Goal: Feedback & Contribution: Submit feedback/report problem

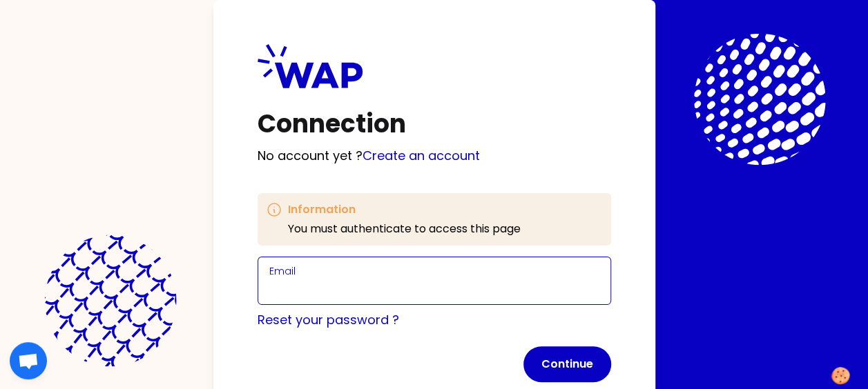
click at [359, 293] on input "Email" at bounding box center [434, 289] width 330 height 19
type input "[PERSON_NAME][EMAIL_ADDRESS][PERSON_NAME][DOMAIN_NAME]"
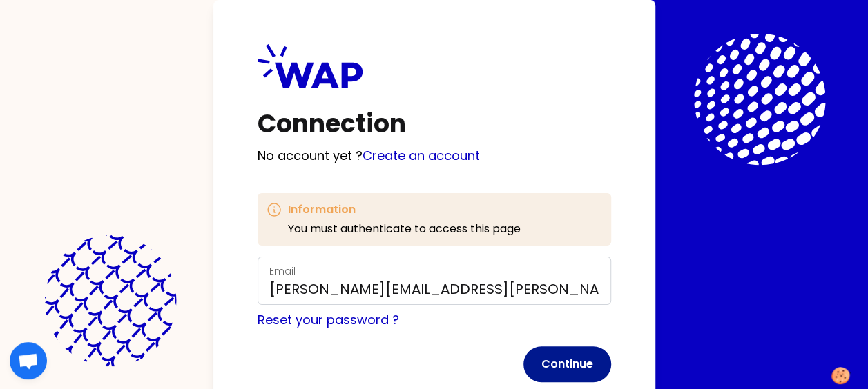
click at [540, 353] on button "Continue" at bounding box center [567, 364] width 88 height 36
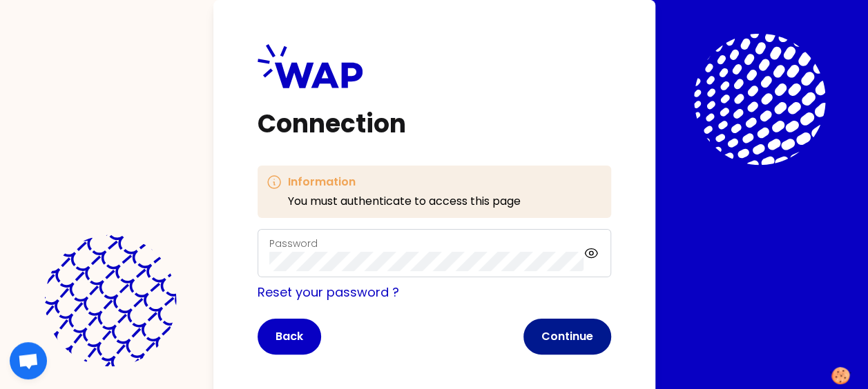
click at [550, 335] on button "Continue" at bounding box center [567, 337] width 88 height 36
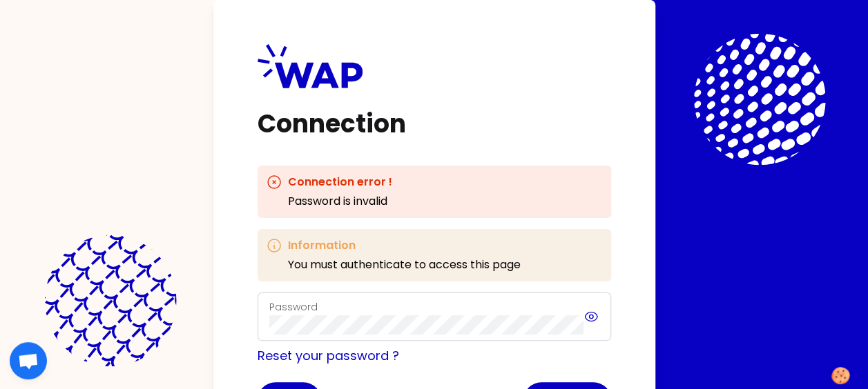
click at [590, 316] on icon at bounding box center [590, 317] width 15 height 17
click at [590, 316] on icon at bounding box center [591, 317] width 12 height 12
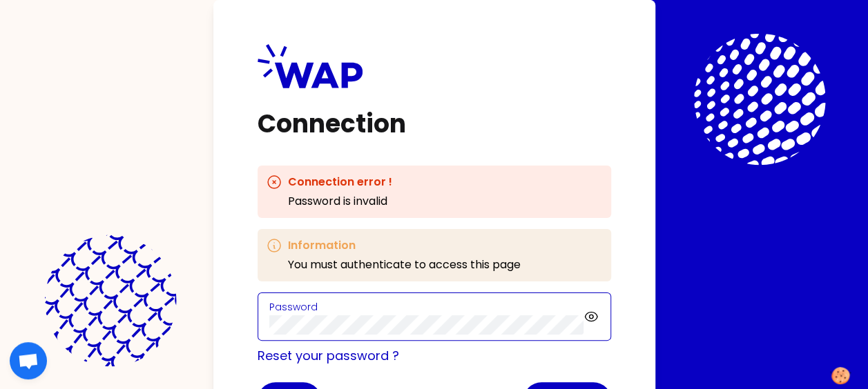
click at [232, 306] on div "Connection Connection error ! Password is invalid Information You must authenti…" at bounding box center [434, 231] width 442 height 462
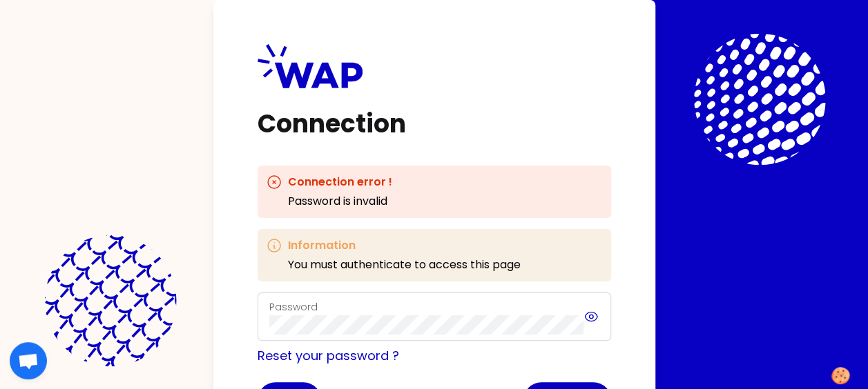
click at [587, 316] on icon at bounding box center [590, 317] width 15 height 17
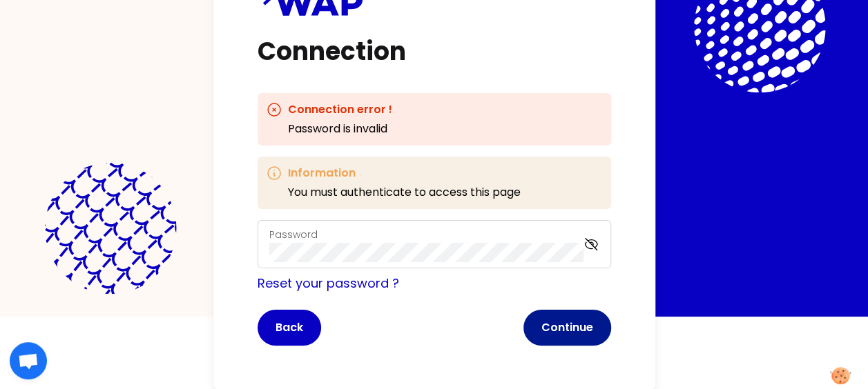
click at [596, 326] on button "Continue" at bounding box center [567, 328] width 88 height 36
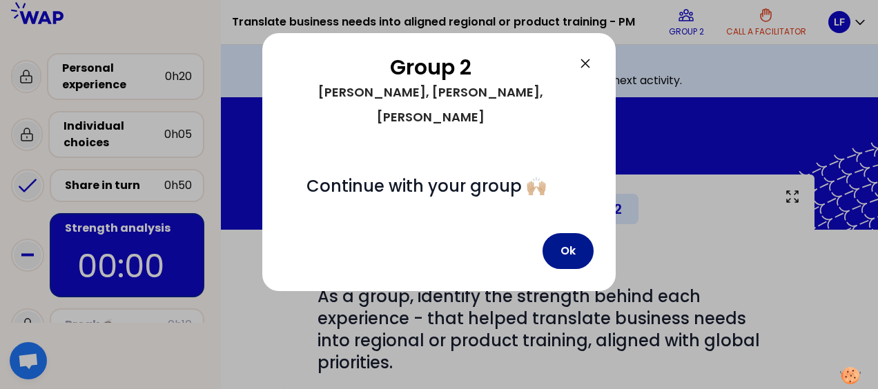
click at [569, 233] on button "Ok" at bounding box center [567, 251] width 51 height 36
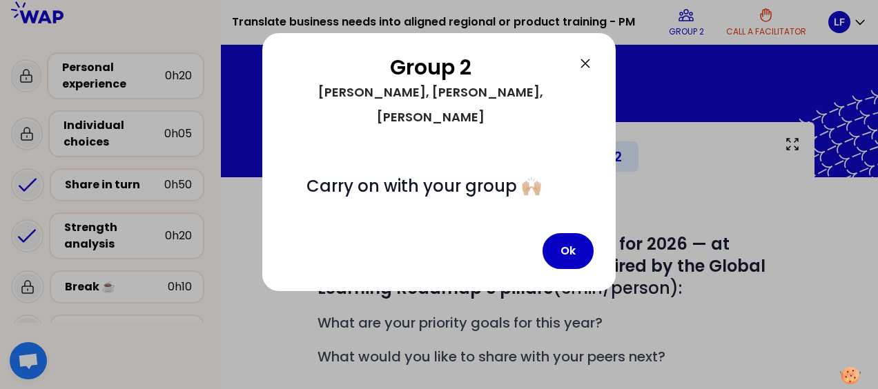
click at [587, 66] on icon at bounding box center [585, 63] width 8 height 8
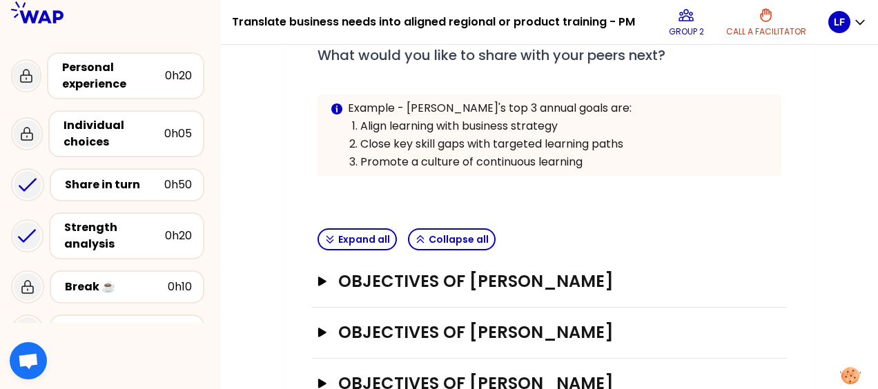
scroll to position [310, 0]
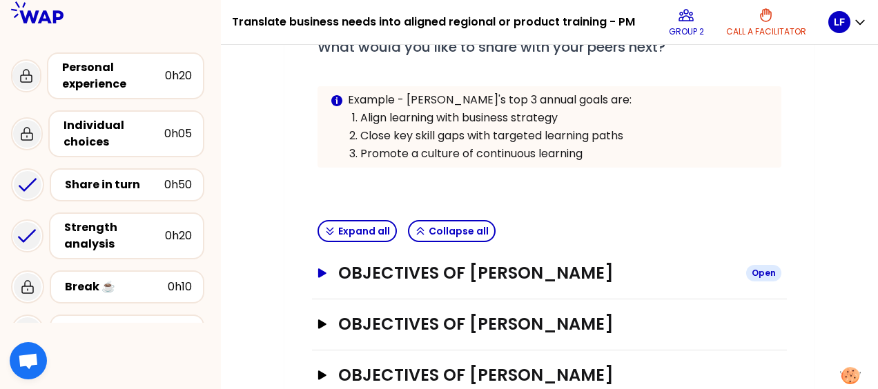
click at [420, 268] on h3 "Objectives of [PERSON_NAME]" at bounding box center [536, 273] width 397 height 22
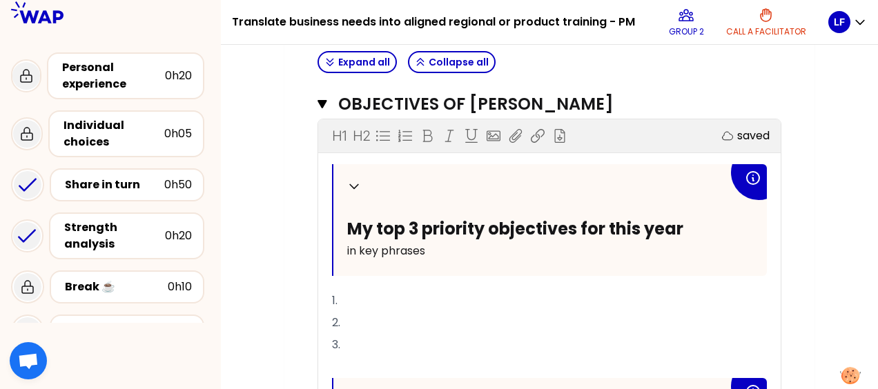
scroll to position [489, 0]
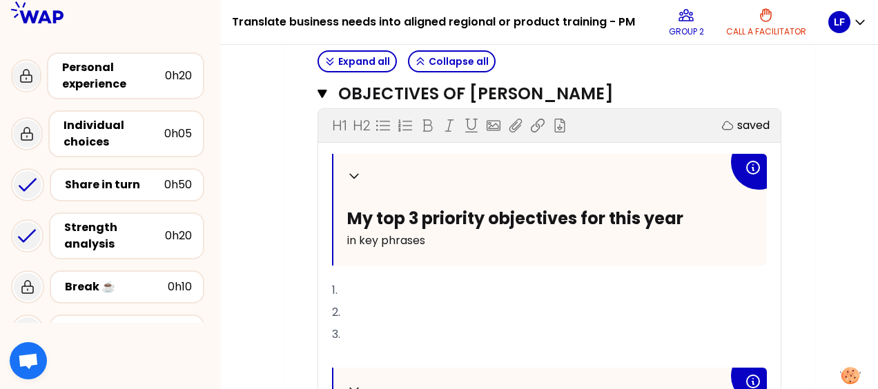
click at [369, 288] on p "1." at bounding box center [549, 291] width 435 height 22
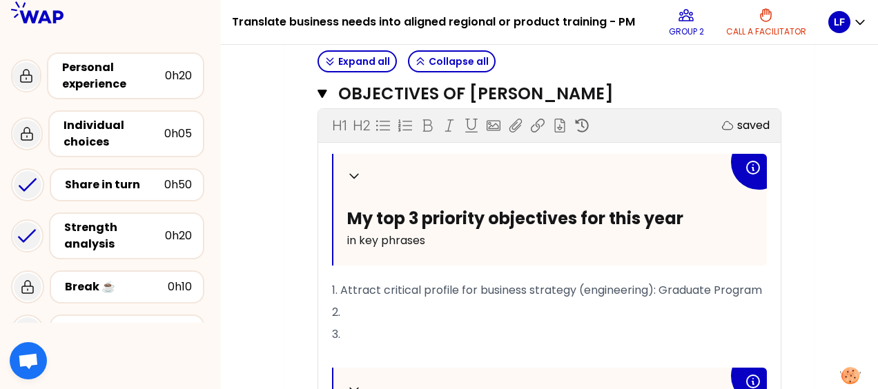
click at [353, 307] on p "2." at bounding box center [549, 313] width 435 height 22
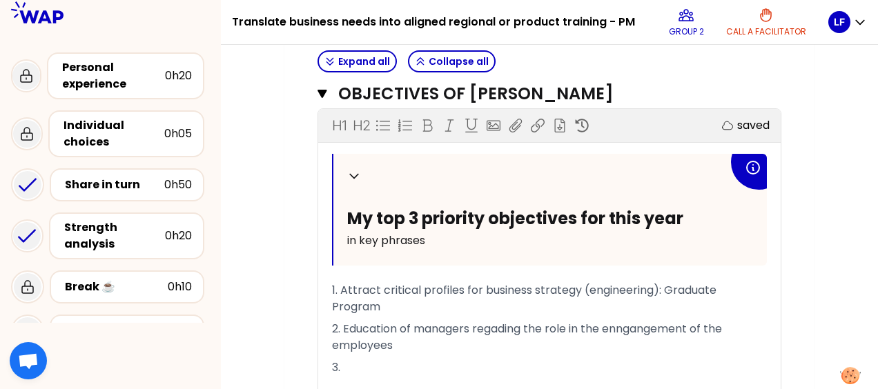
click at [358, 358] on p "3." at bounding box center [549, 368] width 435 height 22
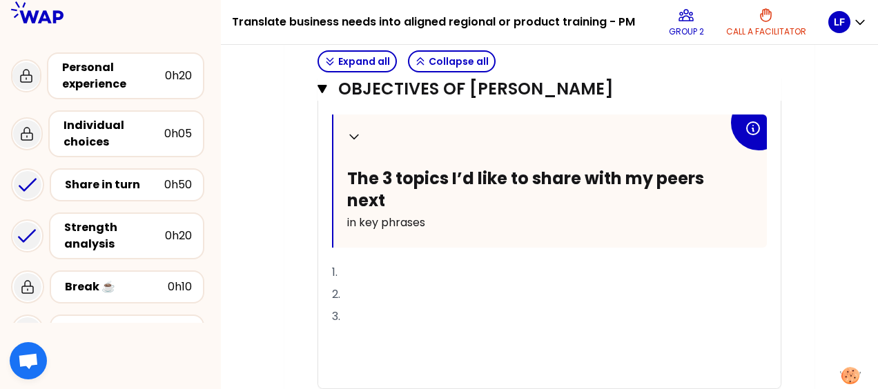
scroll to position [782, 0]
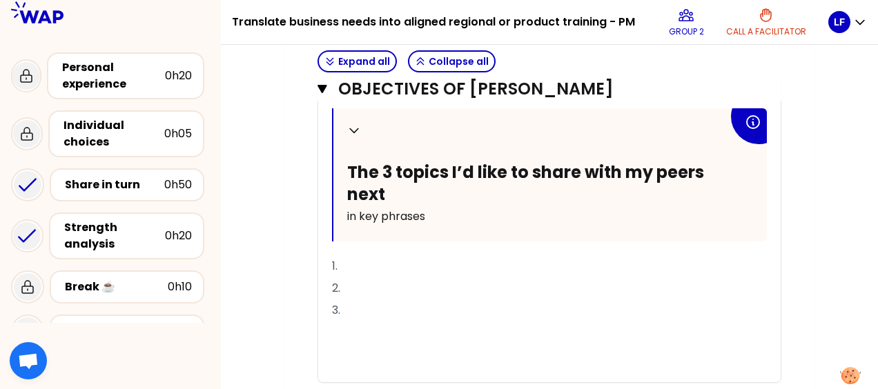
click at [398, 264] on p "1." at bounding box center [549, 266] width 435 height 22
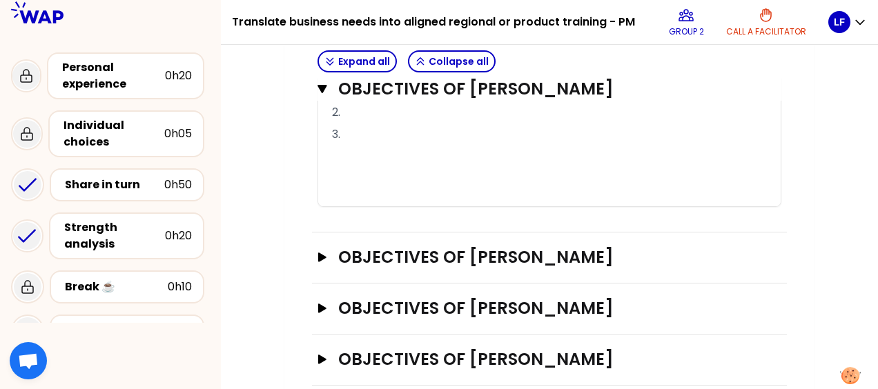
scroll to position [966, 0]
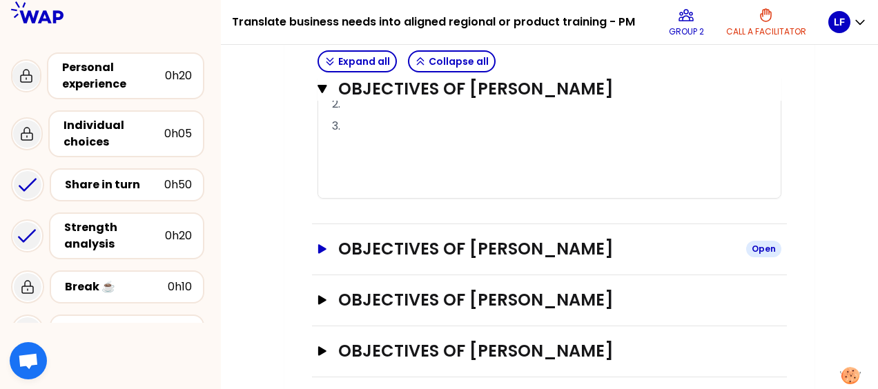
click at [326, 244] on icon "button" at bounding box center [322, 249] width 11 height 10
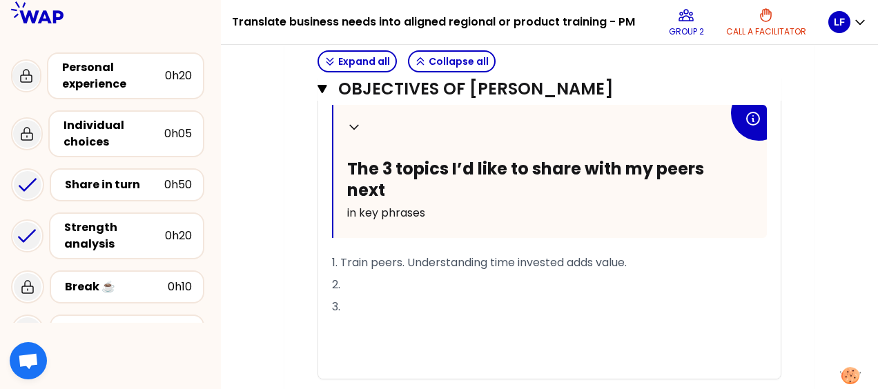
scroll to position [1400, 0]
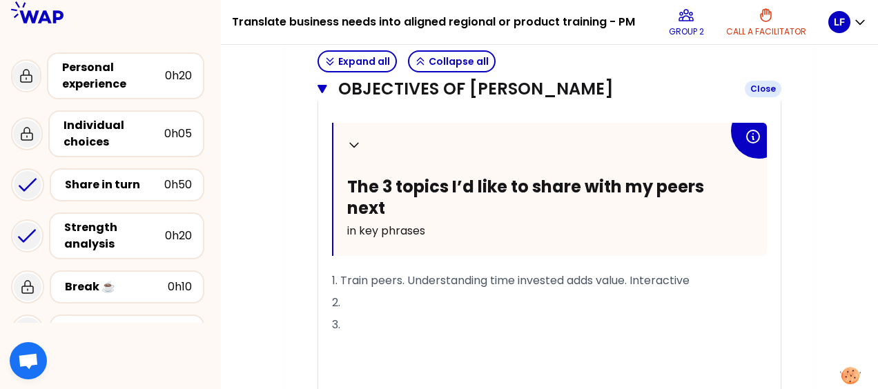
click at [323, 88] on icon "button" at bounding box center [321, 89] width 9 height 8
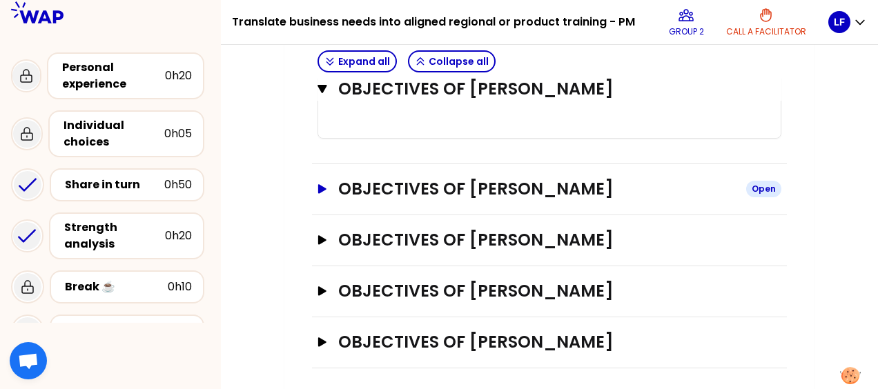
scroll to position [1026, 0]
click at [323, 235] on icon "button" at bounding box center [322, 239] width 8 height 9
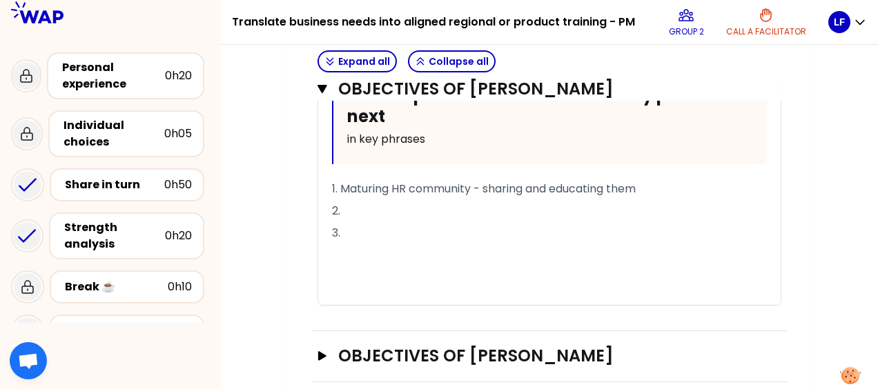
scroll to position [1574, 0]
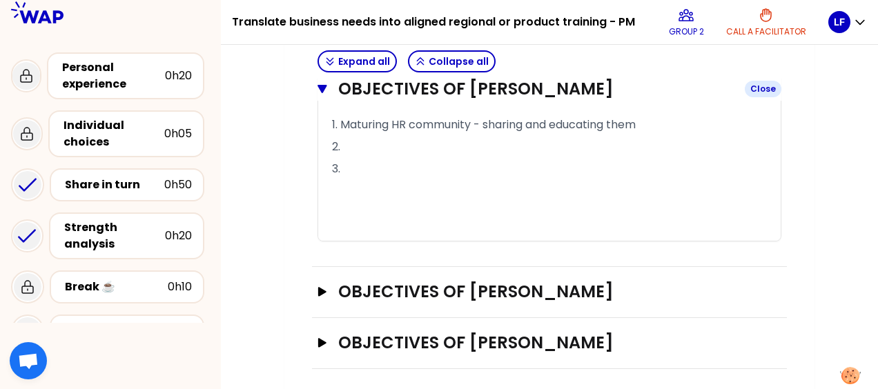
click at [321, 83] on button "Objectives of [PERSON_NAME] Close" at bounding box center [549, 89] width 464 height 22
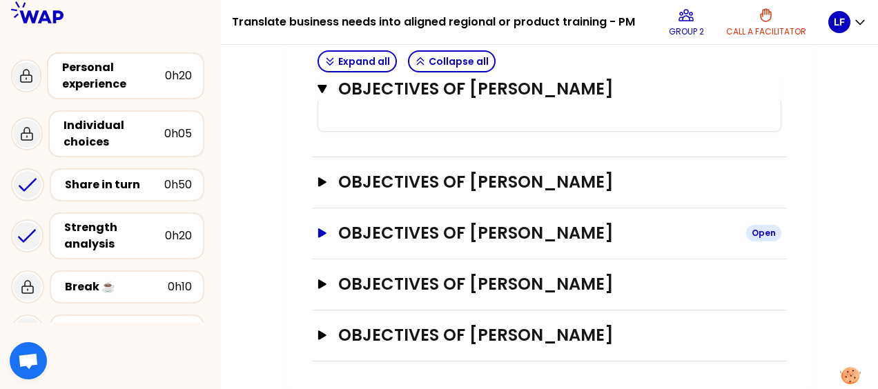
scroll to position [1026, 0]
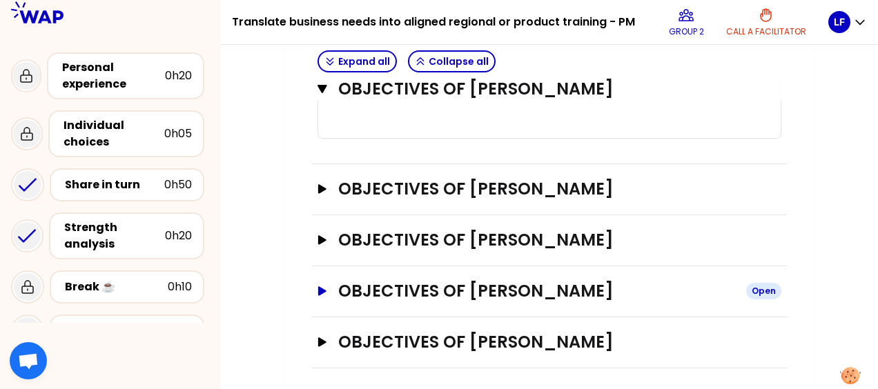
click at [319, 286] on icon "button" at bounding box center [322, 290] width 8 height 9
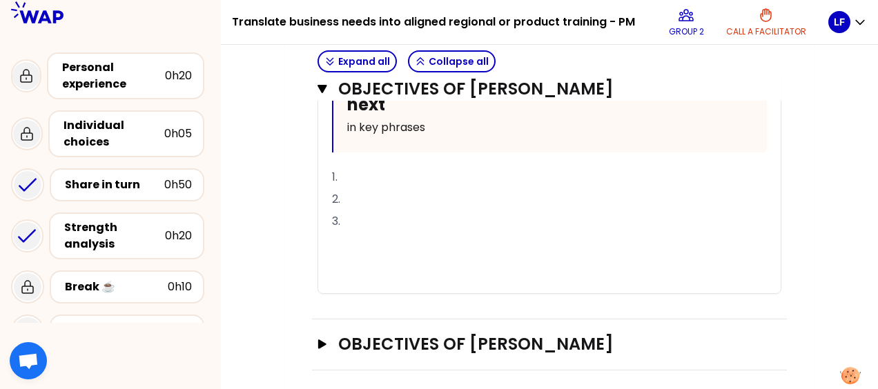
scroll to position [1590, 0]
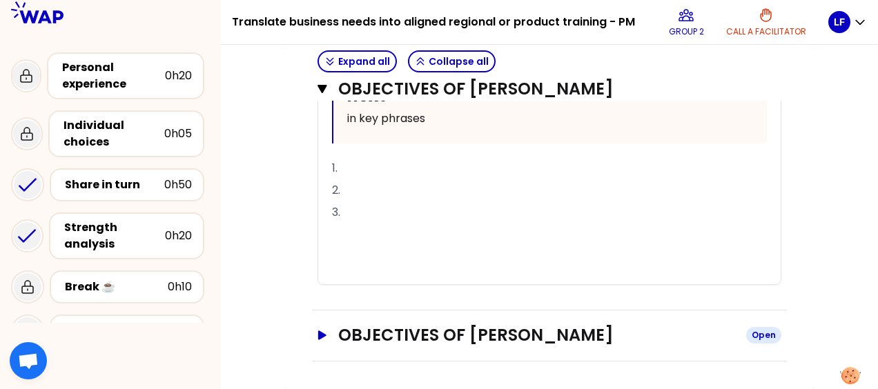
click at [578, 345] on h3 "Objectives of [PERSON_NAME]" at bounding box center [536, 335] width 397 height 22
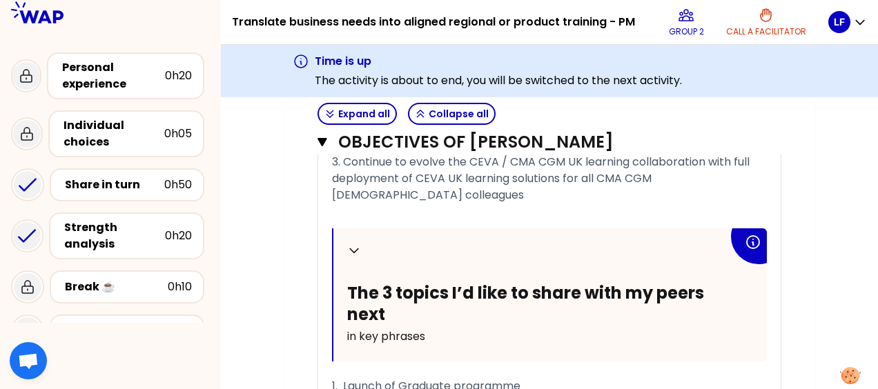
scroll to position [2094, 0]
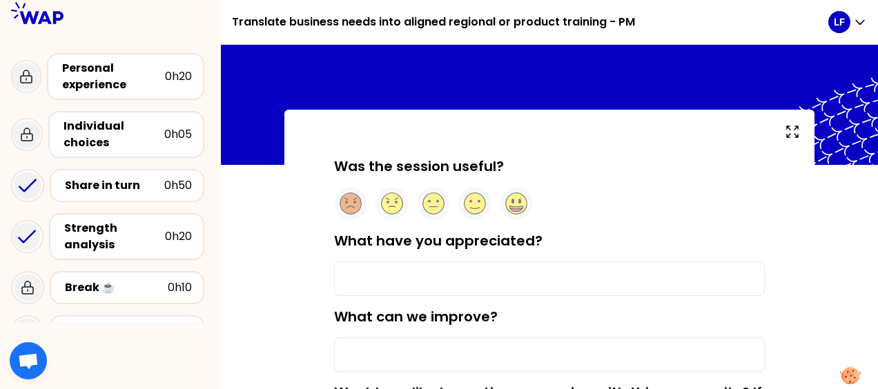
scroll to position [9, 0]
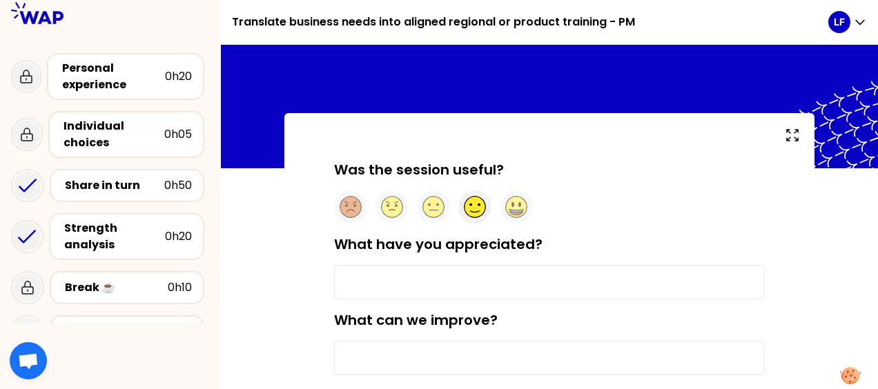
click at [475, 211] on icon at bounding box center [474, 211] width 9 height 1
click at [440, 284] on input "What have you appreciated?" at bounding box center [549, 282] width 431 height 35
type input "To be listened... to be understood"
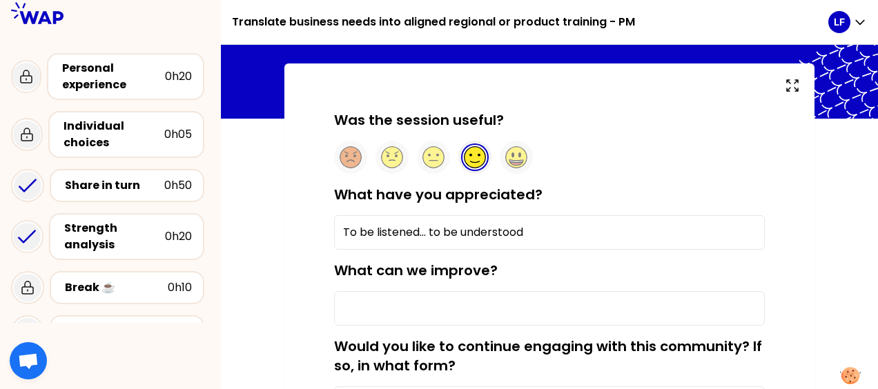
scroll to position [81, 0]
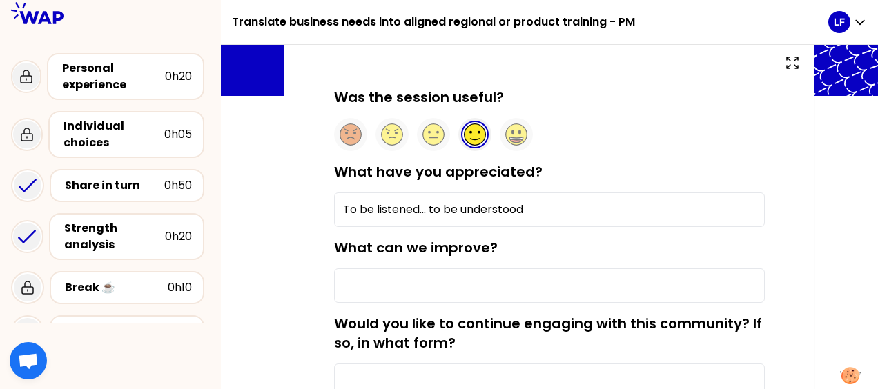
click at [538, 277] on input "What can we improve?" at bounding box center [549, 285] width 431 height 35
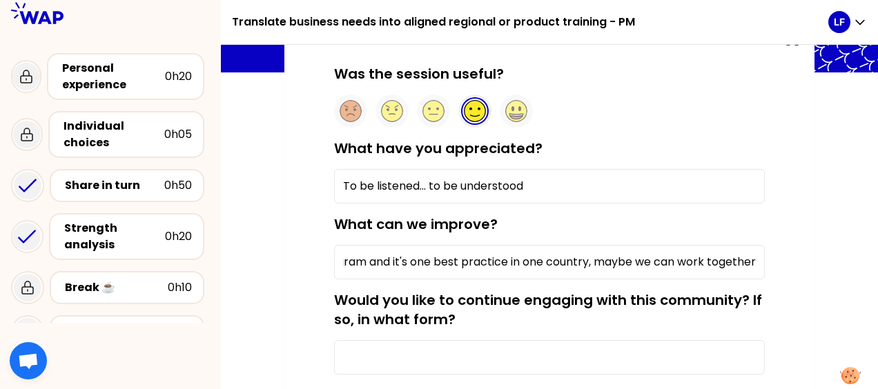
scroll to position [137, 0]
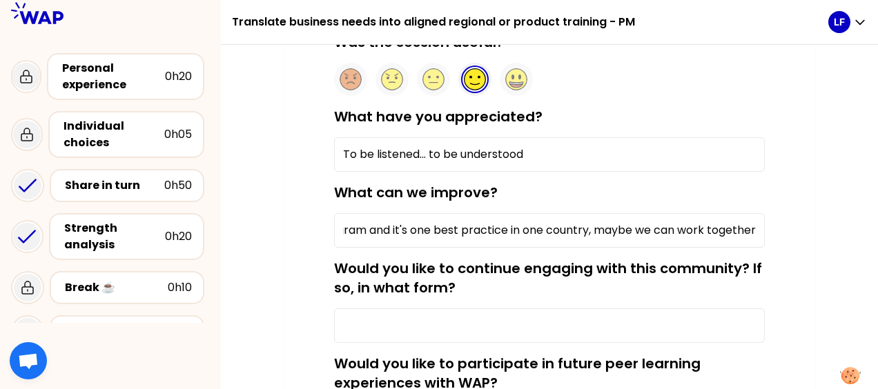
type input "follow up... peer mentoring action... for example, if one of my goal is to crea…"
click at [664, 315] on input "Would you like to continue engaging with this community? If so, in what form?" at bounding box center [549, 326] width 431 height 35
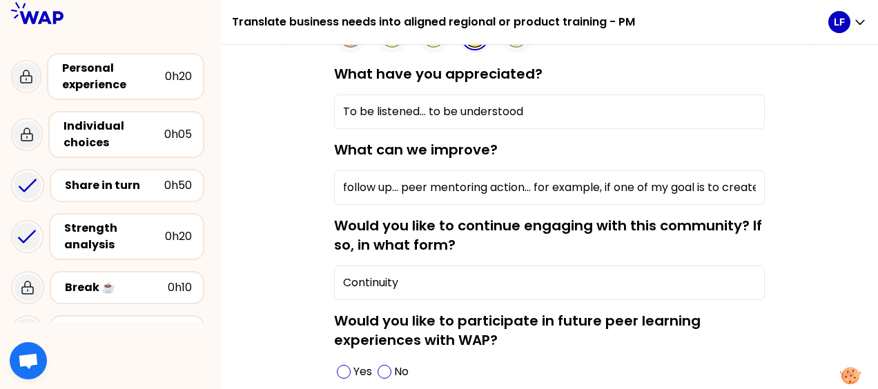
scroll to position [226, 0]
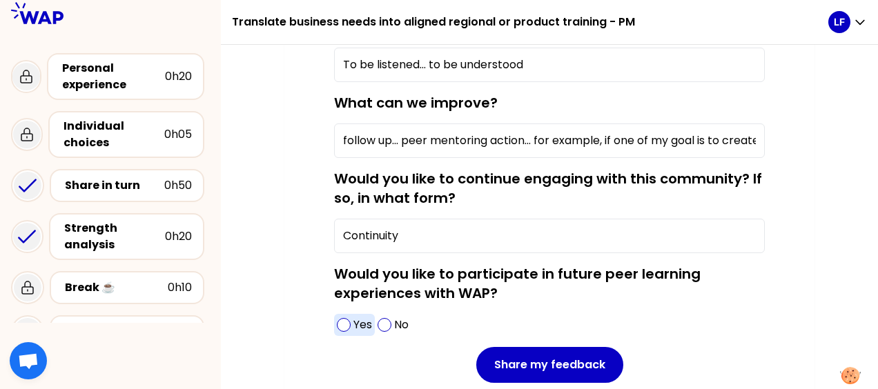
type input "Continuity"
click at [342, 321] on span at bounding box center [344, 325] width 14 height 14
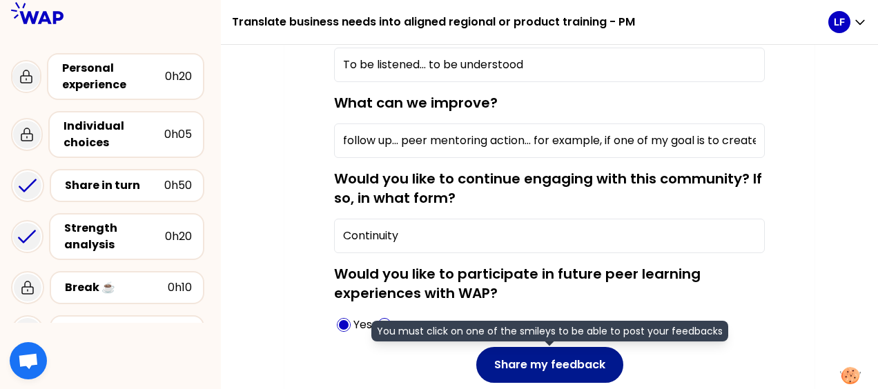
click at [545, 357] on button "Share my feedback" at bounding box center [549, 365] width 147 height 36
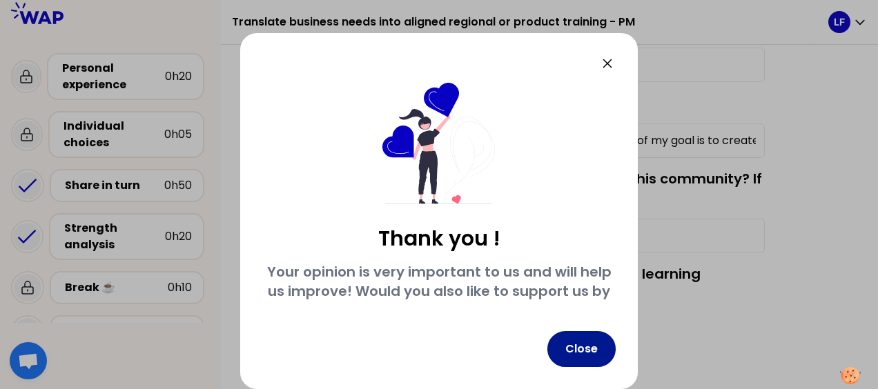
click at [580, 348] on button "Close" at bounding box center [581, 349] width 68 height 36
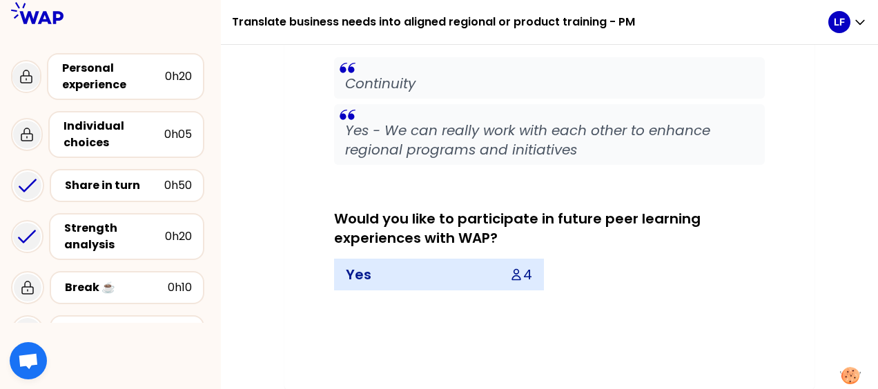
scroll to position [0, 0]
